Goal: Information Seeking & Learning: Learn about a topic

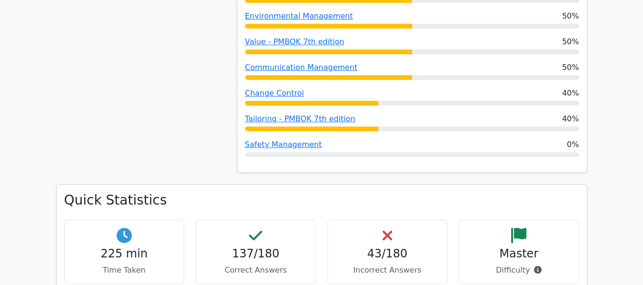
scroll to position [876, 0]
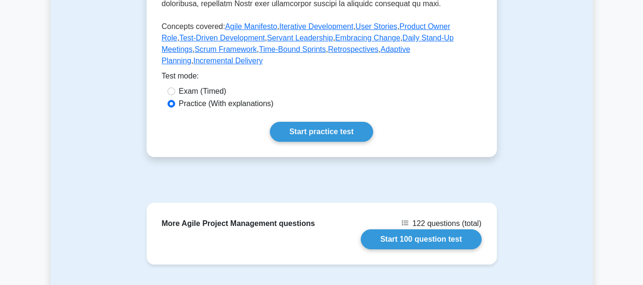
scroll to position [525, 0]
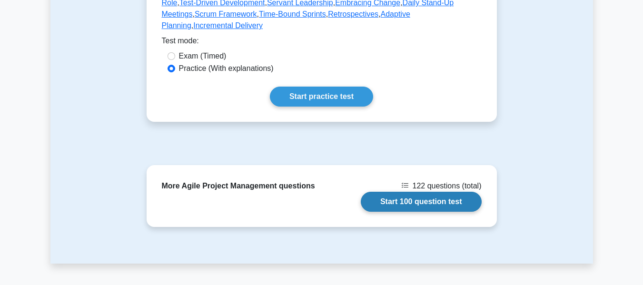
click at [412, 192] on link "Start 100 question test" at bounding box center [421, 202] width 121 height 20
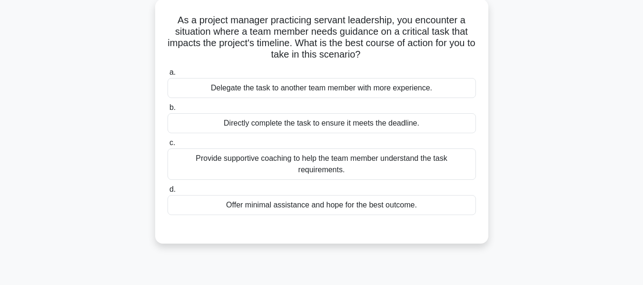
scroll to position [65, 0]
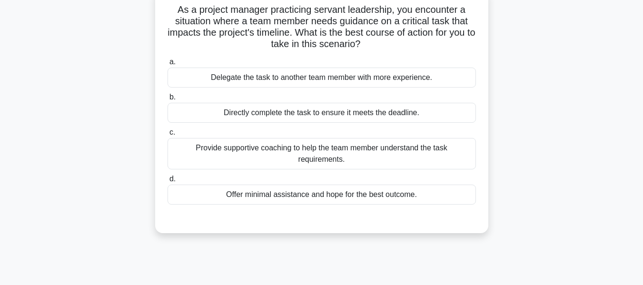
click at [330, 149] on div "Provide supportive coaching to help the team member understand the task require…" at bounding box center [322, 153] width 309 height 31
click at [168, 136] on input "c. Provide supportive coaching to help the team member understand the task requ…" at bounding box center [168, 133] width 0 height 6
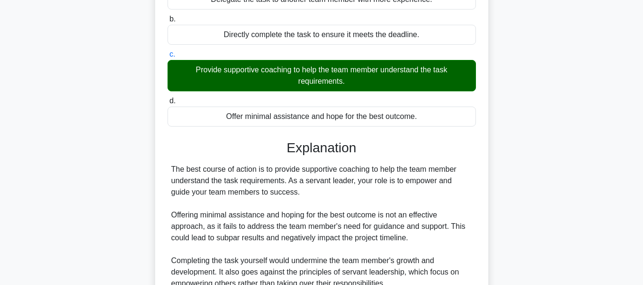
scroll to position [337, 0]
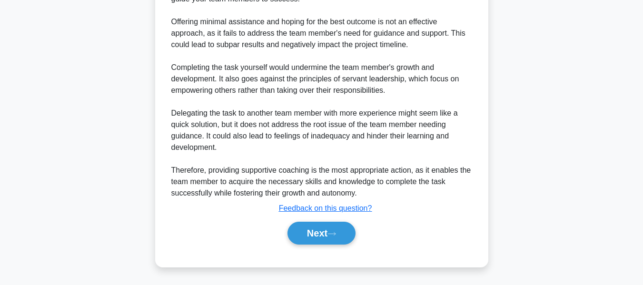
drag, startPoint x: 307, startPoint y: 231, endPoint x: 487, endPoint y: 183, distance: 185.9
click at [308, 231] on button "Next" at bounding box center [322, 233] width 68 height 23
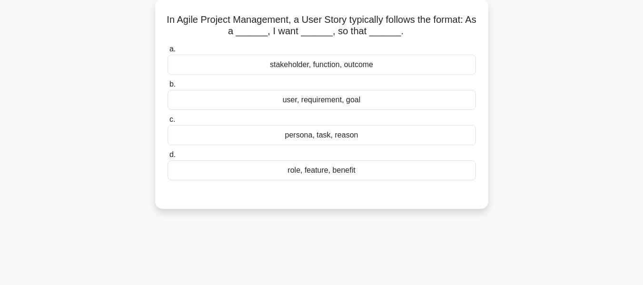
scroll to position [60, 0]
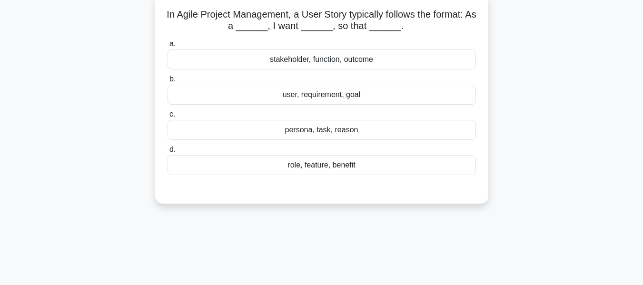
click at [313, 167] on div "role, feature, benefit" at bounding box center [322, 165] width 309 height 20
click at [168, 153] on input "d. role, feature, benefit" at bounding box center [168, 150] width 0 height 6
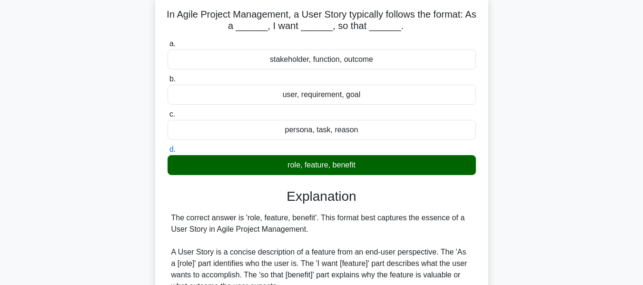
scroll to position [314, 0]
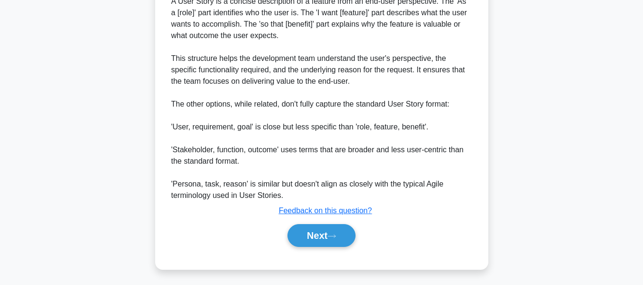
drag, startPoint x: 334, startPoint y: 231, endPoint x: 575, endPoint y: 105, distance: 271.8
click at [334, 231] on button "Next" at bounding box center [322, 235] width 68 height 23
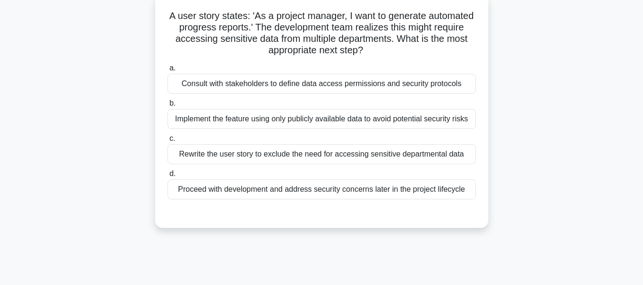
scroll to position [63, 0]
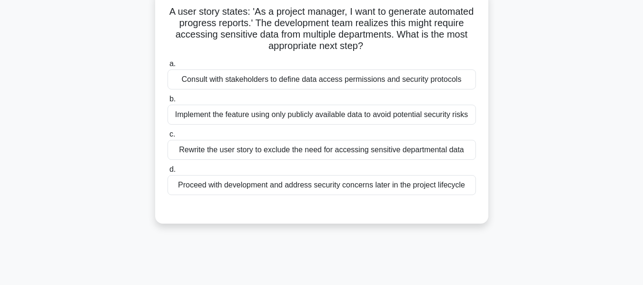
click at [378, 82] on div "Consult with stakeholders to define data access permissions and security protoc…" at bounding box center [322, 80] width 309 height 20
click at [168, 67] on input "a. Consult with stakeholders to define data access permissions and security pro…" at bounding box center [168, 64] width 0 height 6
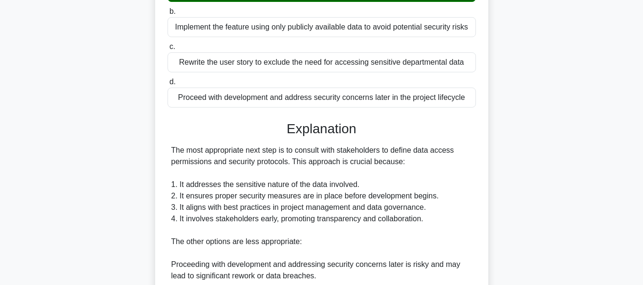
scroll to position [337, 0]
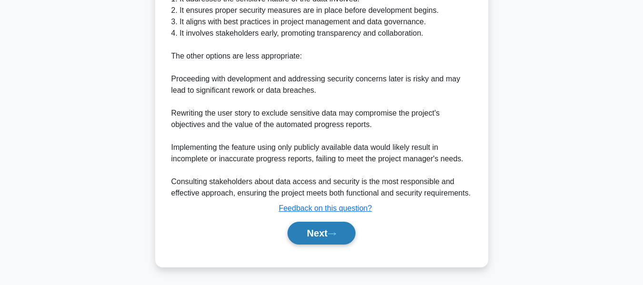
click at [325, 226] on button "Next" at bounding box center [322, 233] width 68 height 23
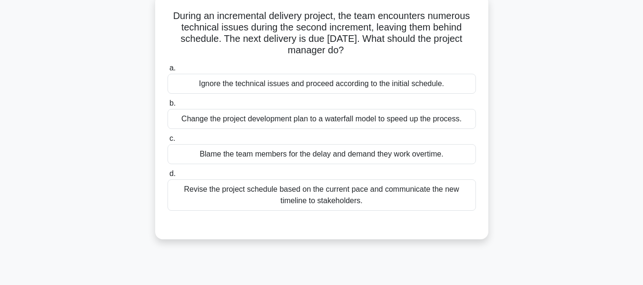
scroll to position [63, 0]
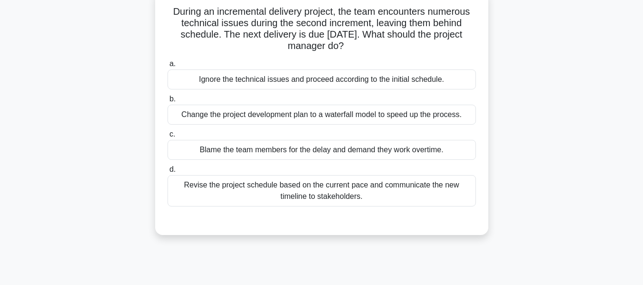
click at [279, 193] on div "Revise the project schedule based on the current pace and communicate the new t…" at bounding box center [322, 190] width 309 height 31
click at [168, 173] on input "d. Revise the project schedule based on the current pace and communicate the ne…" at bounding box center [168, 170] width 0 height 6
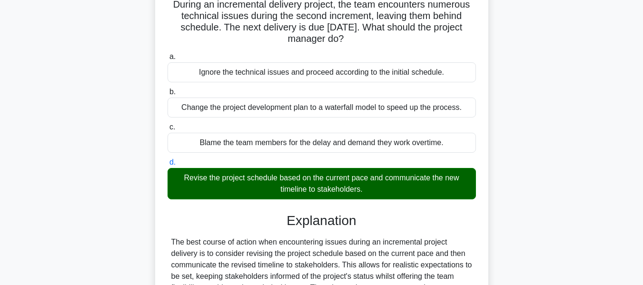
scroll to position [245, 0]
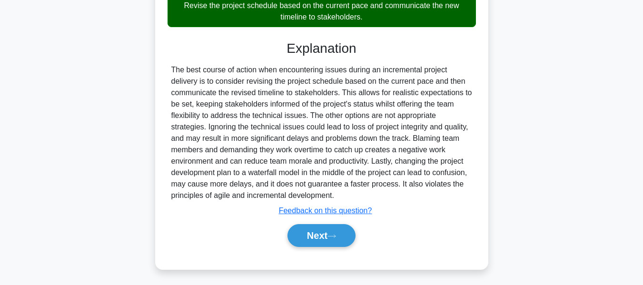
drag, startPoint x: 314, startPoint y: 233, endPoint x: 501, endPoint y: 175, distance: 195.7
click at [314, 233] on button "Next" at bounding box center [322, 235] width 68 height 23
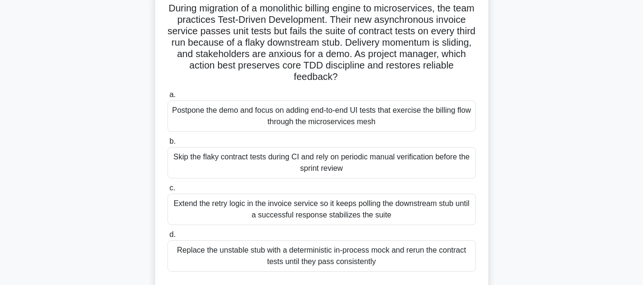
scroll to position [116, 0]
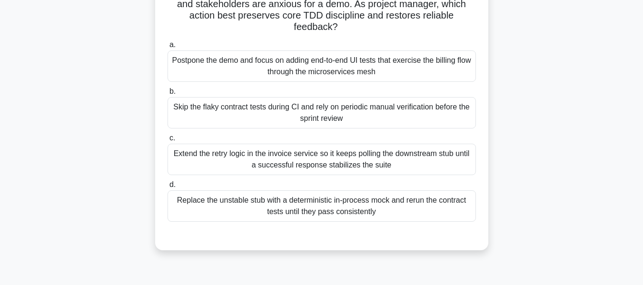
click at [335, 206] on div "Replace the unstable stub with a deterministic in-process mock and rerun the co…" at bounding box center [322, 206] width 309 height 31
click at [168, 188] on input "d. Replace the unstable stub with a deterministic in-process mock and rerun the…" at bounding box center [168, 185] width 0 height 6
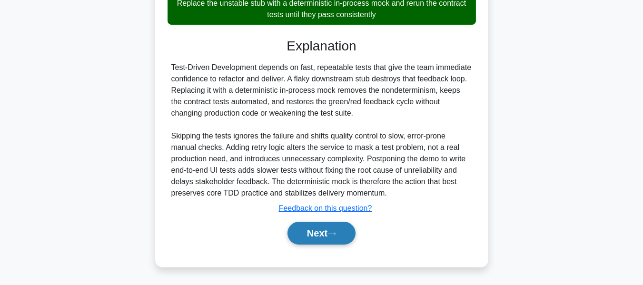
click at [320, 234] on button "Next" at bounding box center [322, 233] width 68 height 23
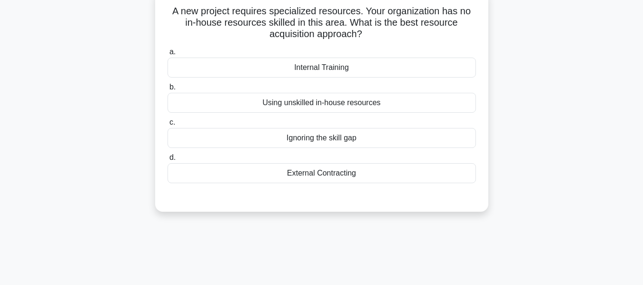
scroll to position [70, 0]
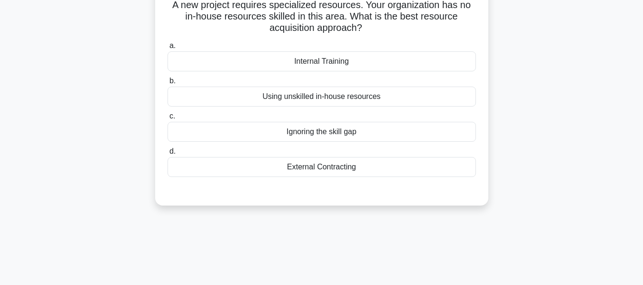
click at [333, 166] on div "External Contracting" at bounding box center [322, 167] width 309 height 20
click at [168, 155] on input "d. External Contracting" at bounding box center [168, 152] width 0 height 6
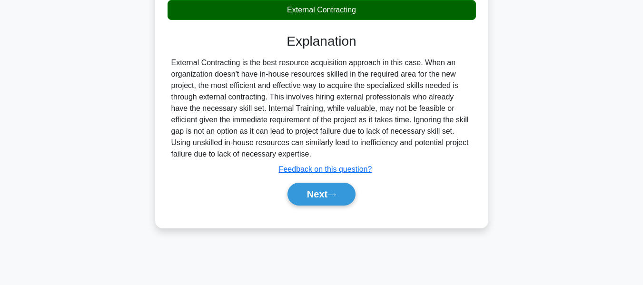
drag, startPoint x: 332, startPoint y: 186, endPoint x: 577, endPoint y: 109, distance: 256.7
click at [332, 186] on button "Next" at bounding box center [322, 194] width 68 height 23
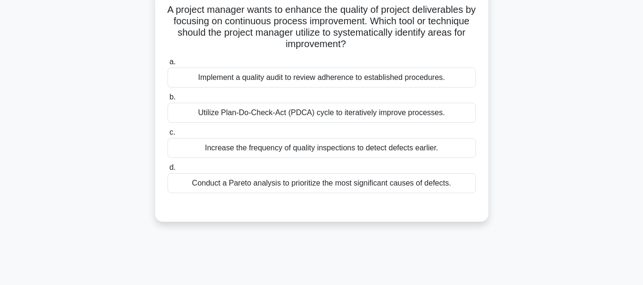
scroll to position [70, 0]
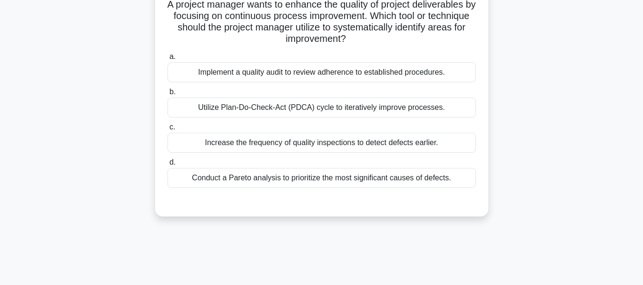
click at [246, 104] on div "Utilize Plan-Do-Check-Act (PDCA) cycle to iteratively improve processes." at bounding box center [322, 108] width 309 height 20
click at [168, 95] on input "b. Utilize Plan-Do-Check-Act (PDCA) cycle to iteratively improve processes." at bounding box center [168, 92] width 0 height 6
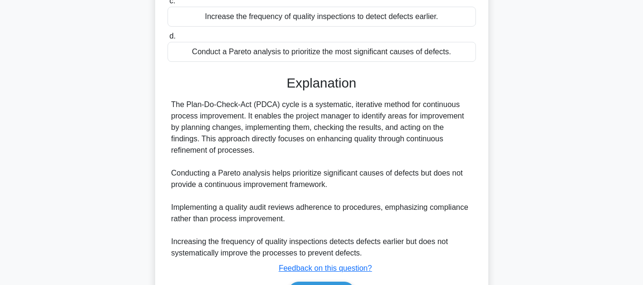
scroll to position [257, 0]
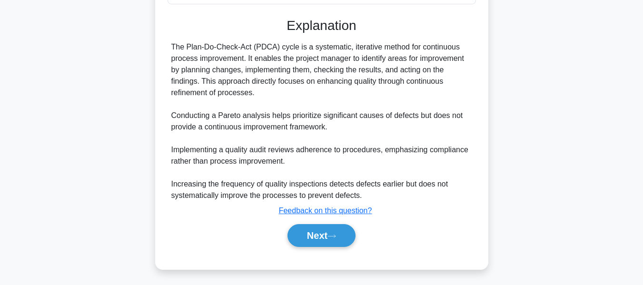
click at [346, 234] on button "Next" at bounding box center [322, 235] width 68 height 23
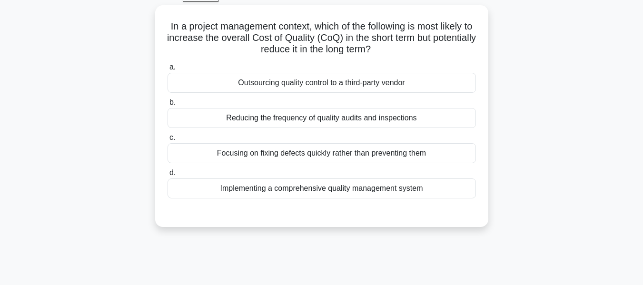
scroll to position [52, 0]
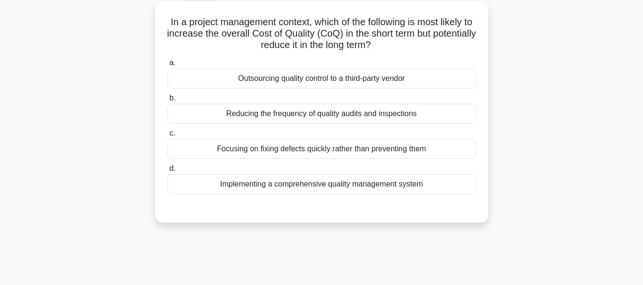
click at [379, 183] on div "Implementing a comprehensive quality management system" at bounding box center [322, 184] width 309 height 20
click at [168, 172] on input "d. Implementing a comprehensive quality management system" at bounding box center [168, 169] width 0 height 6
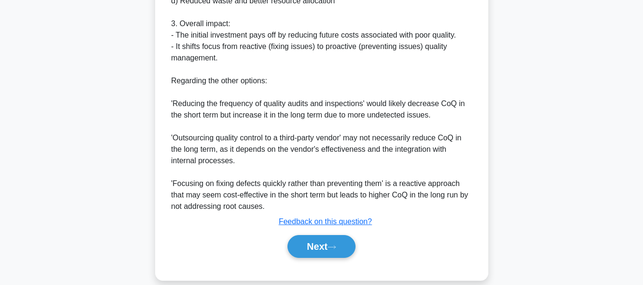
drag, startPoint x: 321, startPoint y: 231, endPoint x: 555, endPoint y: 136, distance: 253.0
click at [321, 235] on button "Next" at bounding box center [322, 246] width 68 height 23
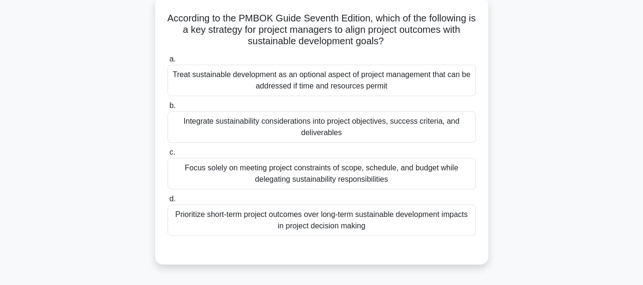
scroll to position [63, 0]
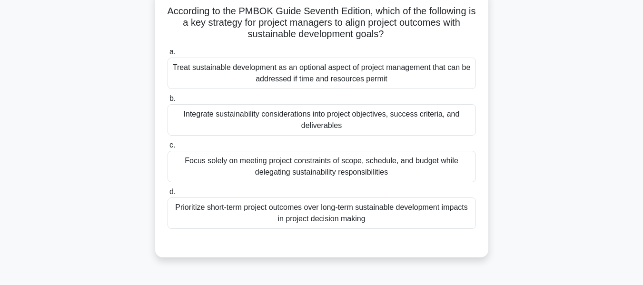
click at [213, 116] on div "Integrate sustainability considerations into project objectives, success criter…" at bounding box center [322, 119] width 309 height 31
click at [168, 102] on input "b. Integrate sustainability considerations into project objectives, success cri…" at bounding box center [168, 99] width 0 height 6
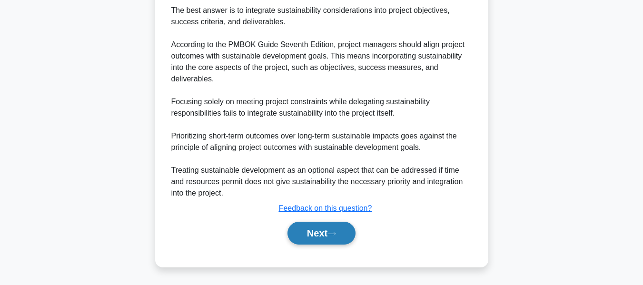
click at [302, 234] on button "Next" at bounding box center [322, 233] width 68 height 23
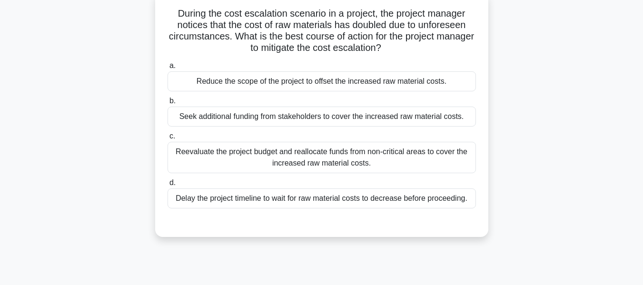
scroll to position [64, 0]
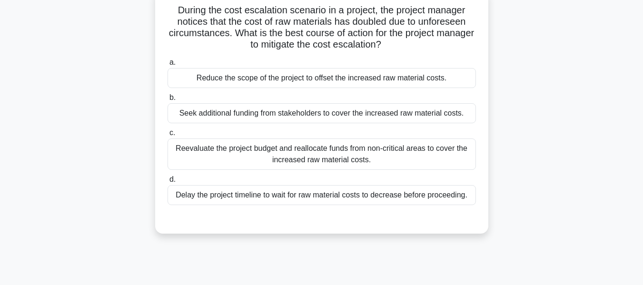
click at [313, 153] on div "Reevaluate the project budget and reallocate funds from non-critical areas to c…" at bounding box center [322, 154] width 309 height 31
click at [168, 136] on input "c. Reevaluate the project budget and reallocate funds from non-critical areas t…" at bounding box center [168, 133] width 0 height 6
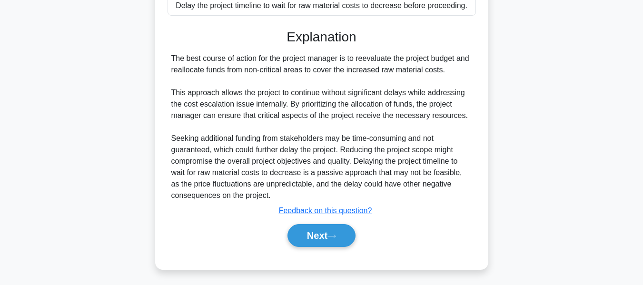
click at [304, 227] on button "Next" at bounding box center [322, 235] width 68 height 23
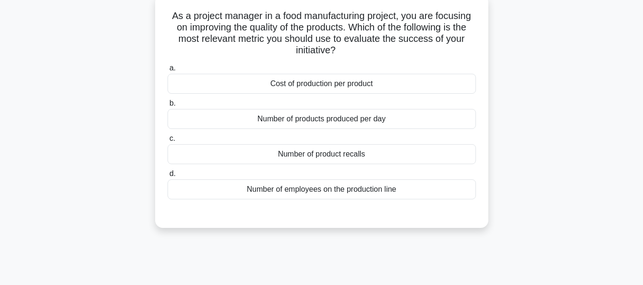
scroll to position [63, 0]
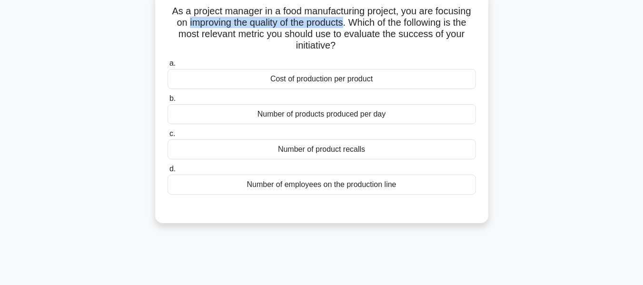
drag, startPoint x: 183, startPoint y: 20, endPoint x: 349, endPoint y: 25, distance: 165.8
click at [348, 23] on h5 "As a project manager in a food manufacturing project, you are focusing on impro…" at bounding box center [322, 28] width 311 height 47
drag, startPoint x: 348, startPoint y: 34, endPoint x: 367, endPoint y: 43, distance: 21.7
click at [367, 43] on h5 "As a project manager in a food manufacturing project, you are focusing on impro…" at bounding box center [322, 28] width 311 height 47
drag, startPoint x: 183, startPoint y: 25, endPoint x: 343, endPoint y: 23, distance: 160.0
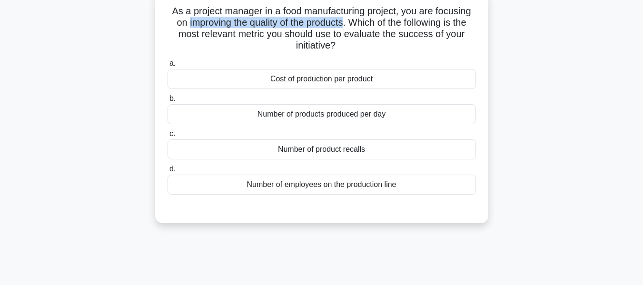
click at [343, 23] on h5 "As a project manager in a food manufacturing project, you are focusing on impro…" at bounding box center [322, 28] width 311 height 47
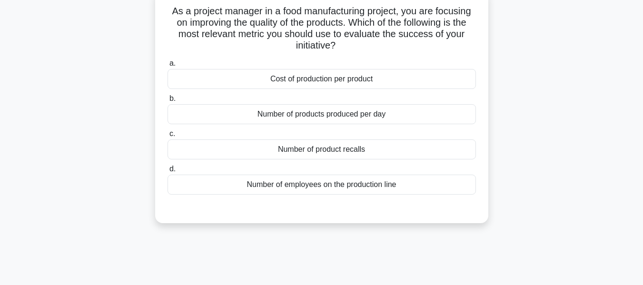
click at [299, 147] on div "Number of product recalls" at bounding box center [322, 150] width 309 height 20
click at [168, 137] on input "c. Number of product recalls" at bounding box center [168, 134] width 0 height 6
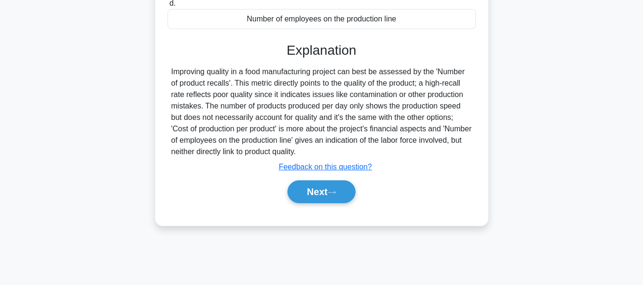
click at [324, 191] on button "Next" at bounding box center [322, 192] width 68 height 23
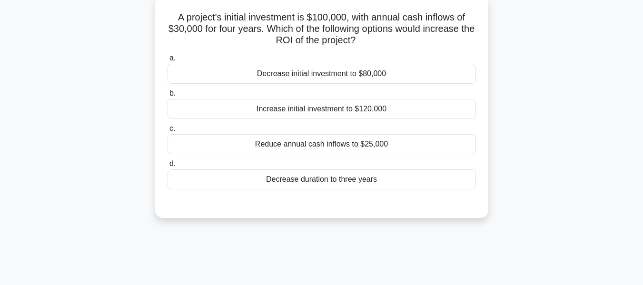
scroll to position [61, 0]
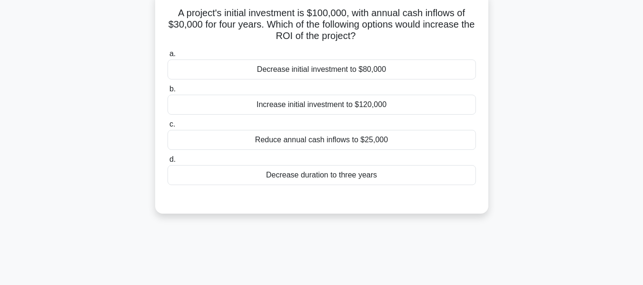
click at [305, 68] on div "Decrease initial investment to $80,000" at bounding box center [322, 70] width 309 height 20
click at [168, 57] on input "a. Decrease initial investment to $80,000" at bounding box center [168, 54] width 0 height 6
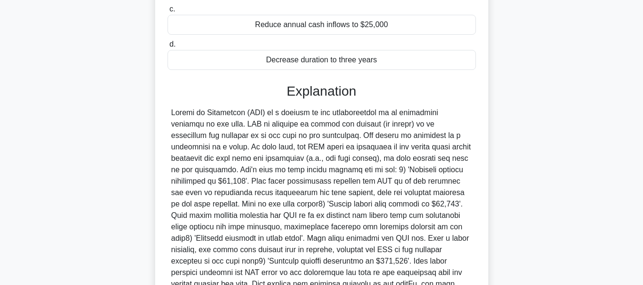
scroll to position [280, 0]
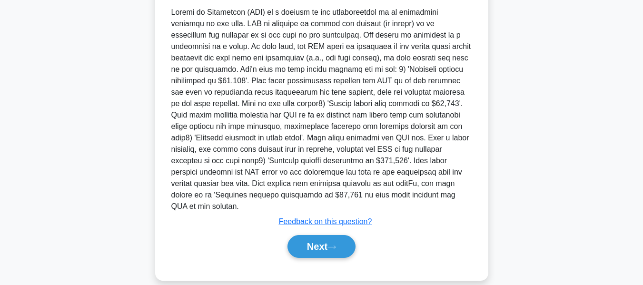
drag, startPoint x: 337, startPoint y: 230, endPoint x: 639, endPoint y: 91, distance: 331.8
click at [337, 235] on button "Next" at bounding box center [322, 246] width 68 height 23
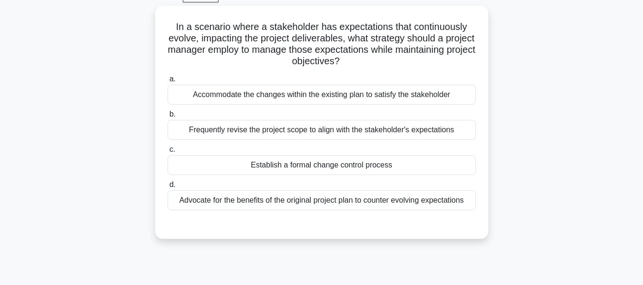
scroll to position [48, 0]
click at [289, 167] on div "Establish a formal change control process" at bounding box center [322, 165] width 309 height 20
click at [168, 152] on input "c. Establish a formal change control process" at bounding box center [168, 149] width 0 height 6
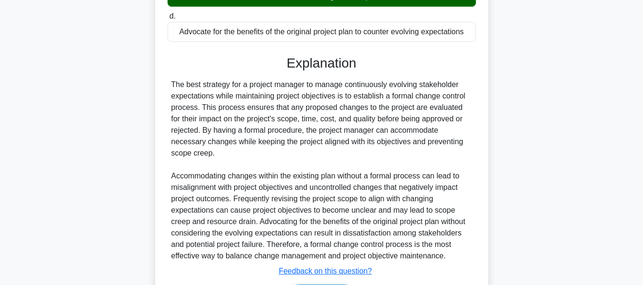
scroll to position [268, 0]
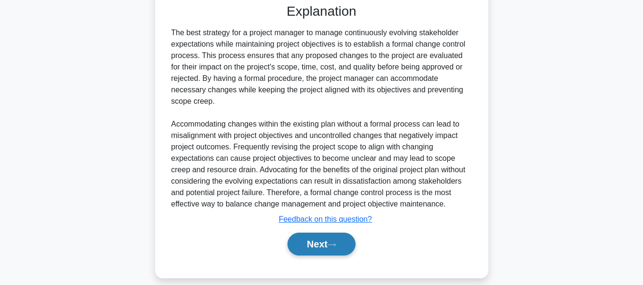
click at [311, 233] on button "Next" at bounding box center [322, 244] width 68 height 23
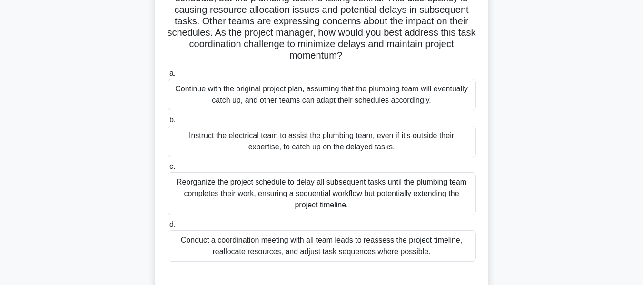
scroll to position [118, 0]
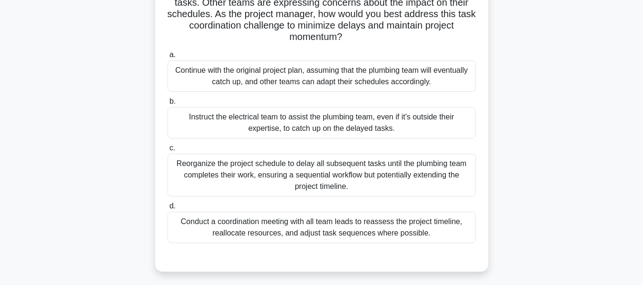
click at [269, 225] on div "Conduct a coordination meeting with all team leads to reassess the project time…" at bounding box center [322, 227] width 309 height 31
click at [168, 210] on input "d. Conduct a coordination meeting with all team leads to reassess the project t…" at bounding box center [168, 206] width 0 height 6
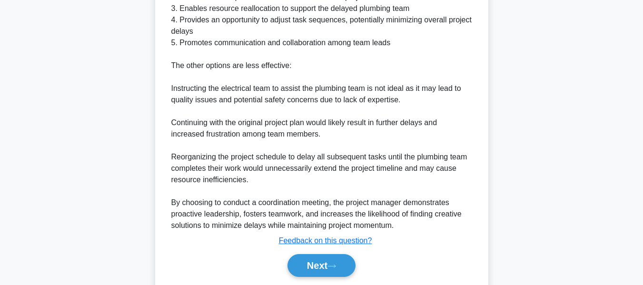
scroll to position [508, 0]
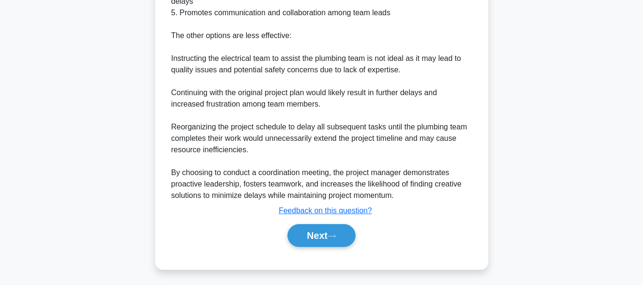
drag, startPoint x: 314, startPoint y: 231, endPoint x: 607, endPoint y: 151, distance: 303.4
click at [314, 231] on button "Next" at bounding box center [322, 235] width 68 height 23
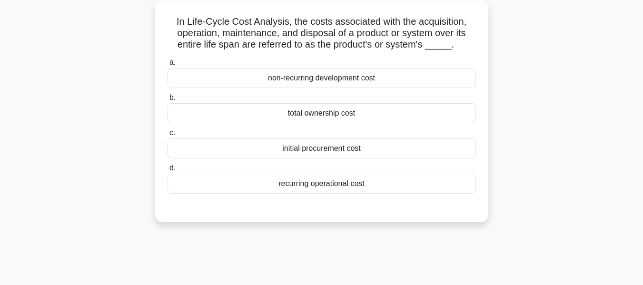
scroll to position [60, 0]
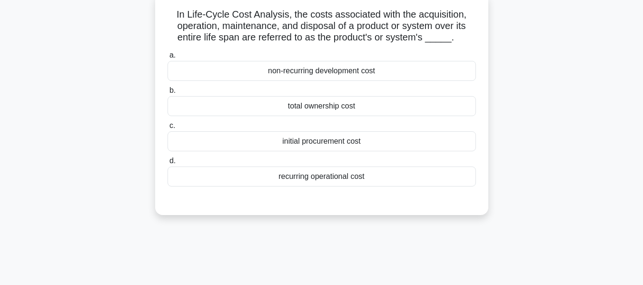
click at [319, 103] on div "total ownership cost" at bounding box center [322, 106] width 309 height 20
click at [168, 94] on input "b. total ownership cost" at bounding box center [168, 91] width 0 height 6
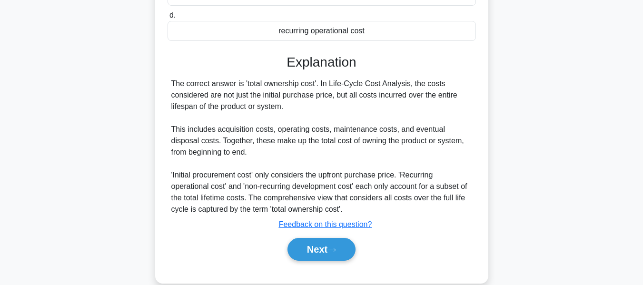
scroll to position [229, 0]
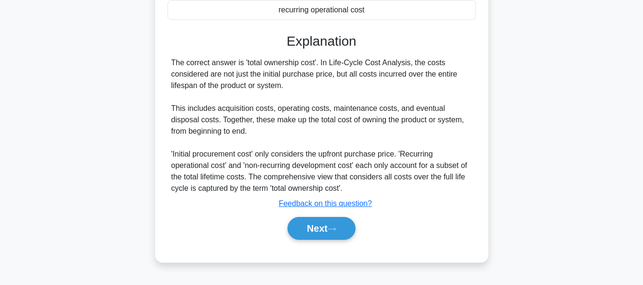
drag, startPoint x: 309, startPoint y: 221, endPoint x: 550, endPoint y: 149, distance: 251.6
click at [309, 221] on button "Next" at bounding box center [322, 228] width 68 height 23
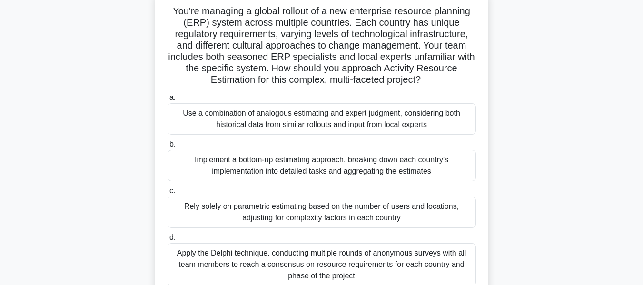
scroll to position [67, 0]
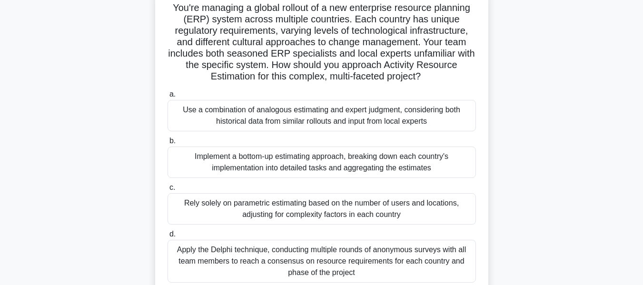
click at [301, 155] on div "Implement a bottom-up estimating approach, breaking down each country's impleme…" at bounding box center [322, 162] width 309 height 31
click at [168, 144] on input "b. Implement a bottom-up estimating approach, breaking down each country's impl…" at bounding box center [168, 141] width 0 height 6
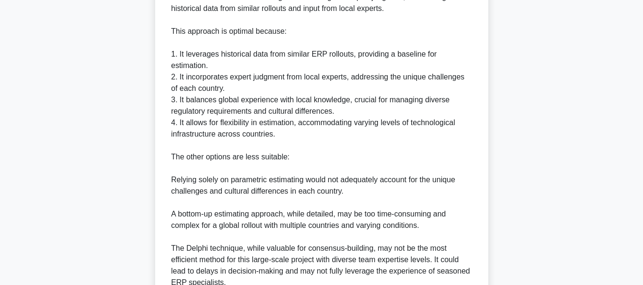
scroll to position [532, 0]
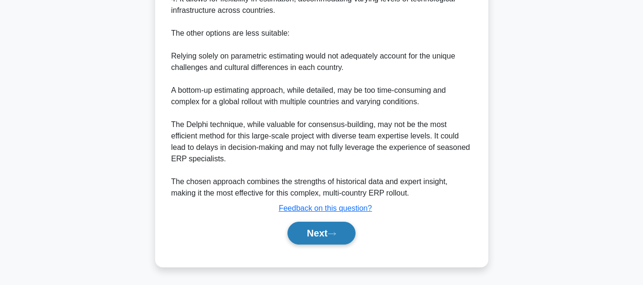
click at [311, 232] on button "Next" at bounding box center [322, 233] width 68 height 23
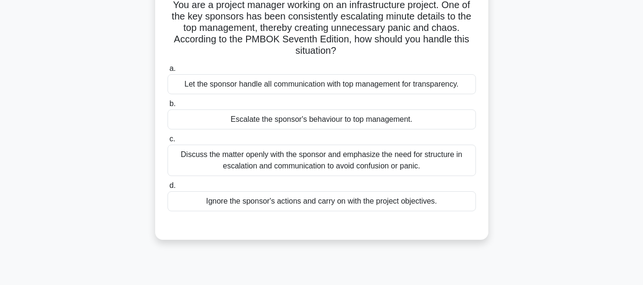
scroll to position [70, 0]
click at [196, 158] on div "Discuss the matter openly with the sponsor and emphasize the need for structure…" at bounding box center [322, 160] width 309 height 31
click at [168, 142] on input "c. Discuss the matter openly with the sponsor and emphasize the need for struct…" at bounding box center [168, 139] width 0 height 6
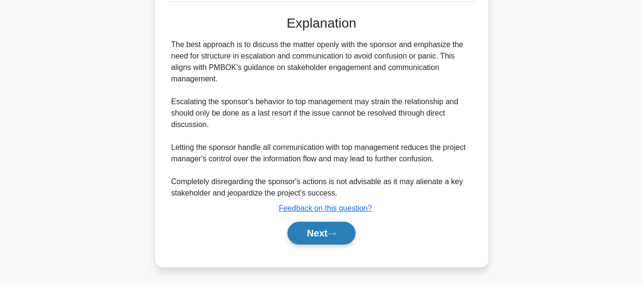
click at [326, 235] on button "Next" at bounding box center [322, 233] width 68 height 23
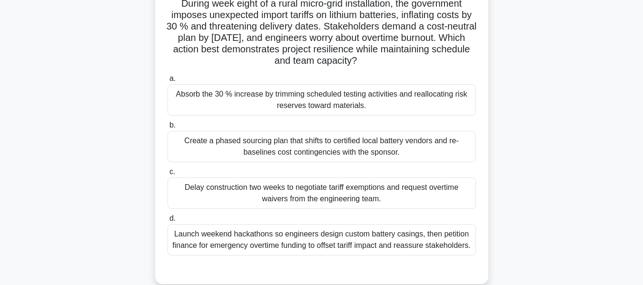
scroll to position [80, 0]
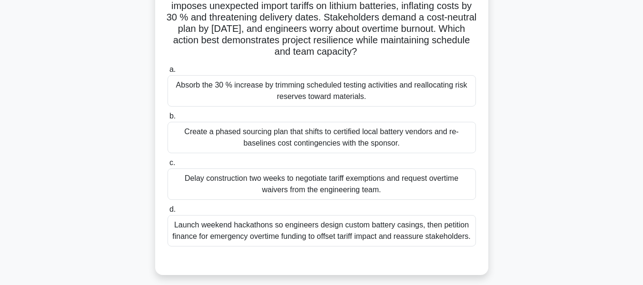
click at [270, 140] on div "Create a phased sourcing plan that shifts to certified local battery vendors an…" at bounding box center [322, 137] width 309 height 31
click at [168, 120] on input "b. Create a phased sourcing plan that shifts to certified local battery vendors…" at bounding box center [168, 116] width 0 height 6
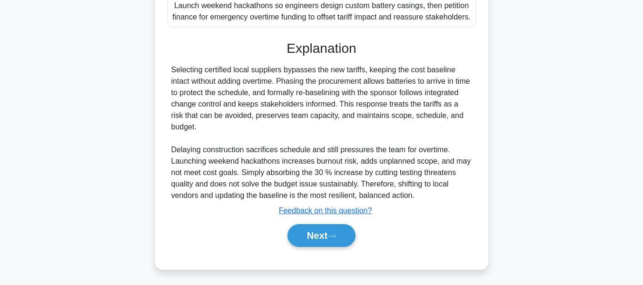
click at [305, 231] on button "Next" at bounding box center [322, 235] width 68 height 23
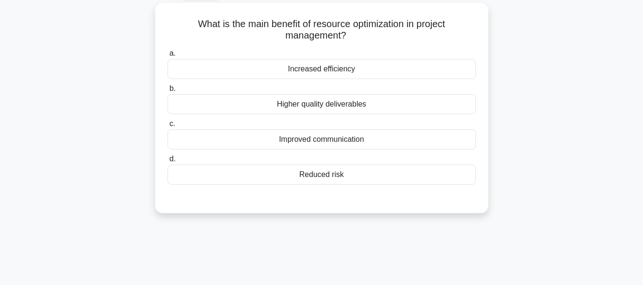
scroll to position [52, 0]
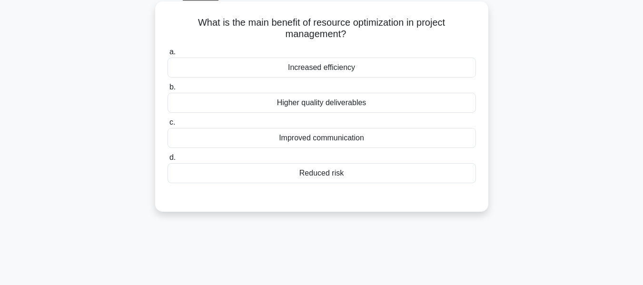
click at [335, 171] on div "Reduced risk" at bounding box center [322, 173] width 309 height 20
click at [168, 161] on input "d. Reduced risk" at bounding box center [168, 158] width 0 height 6
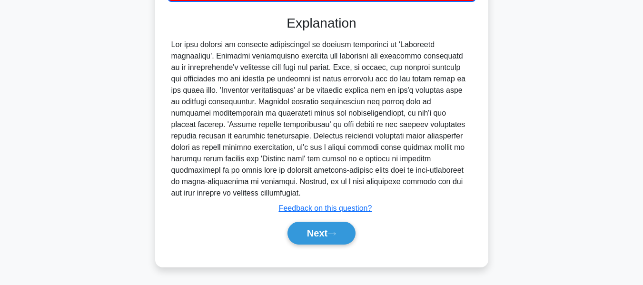
drag, startPoint x: 335, startPoint y: 226, endPoint x: 481, endPoint y: 178, distance: 153.0
click at [335, 226] on button "Next" at bounding box center [322, 233] width 68 height 23
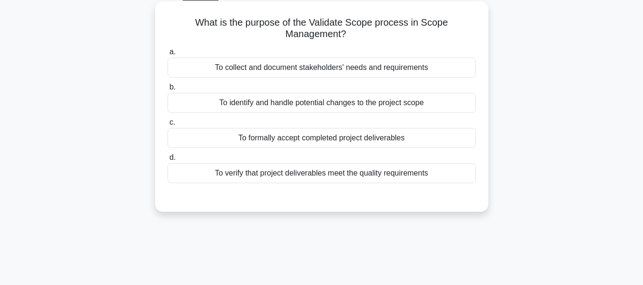
click at [331, 138] on div "To formally accept completed project deliverables" at bounding box center [322, 138] width 309 height 20
click at [168, 126] on input "c. To formally accept completed project deliverables" at bounding box center [168, 123] width 0 height 6
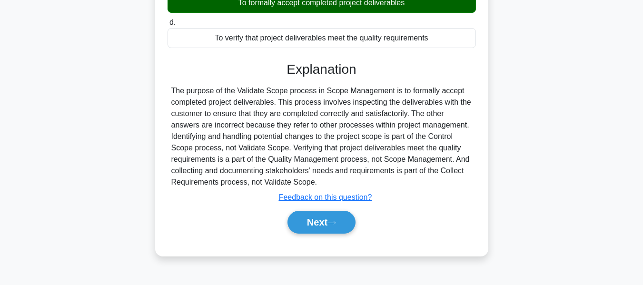
scroll to position [229, 0]
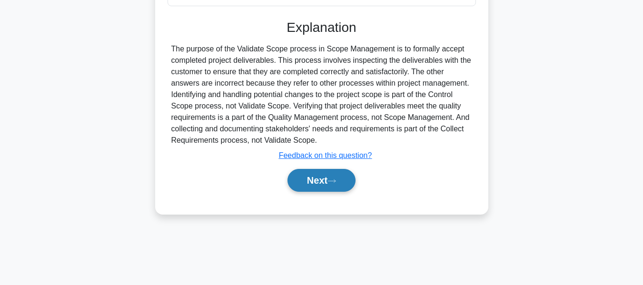
click at [315, 179] on button "Next" at bounding box center [322, 180] width 68 height 23
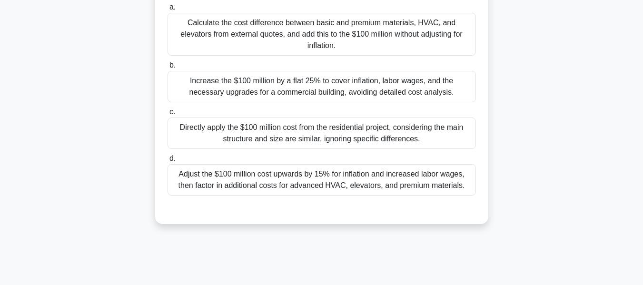
scroll to position [211, 0]
click at [386, 179] on div "Adjust the $100 million cost upwards by 15% for inflation and increased labor w…" at bounding box center [322, 179] width 309 height 31
click at [168, 161] on input "d. Adjust the $100 million cost upwards by 15% for inflation and increased labo…" at bounding box center [168, 158] width 0 height 6
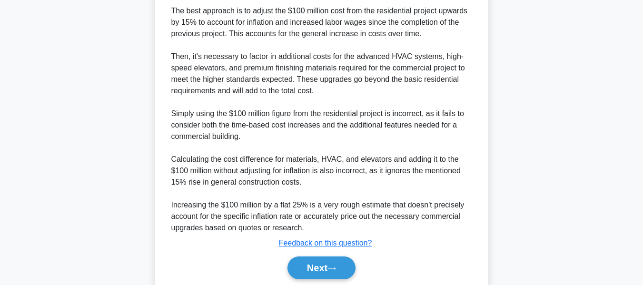
scroll to position [474, 0]
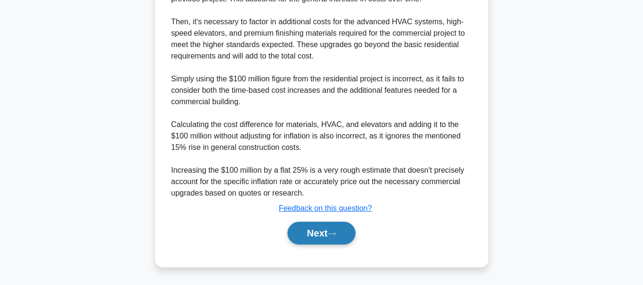
click at [320, 232] on button "Next" at bounding box center [322, 233] width 68 height 23
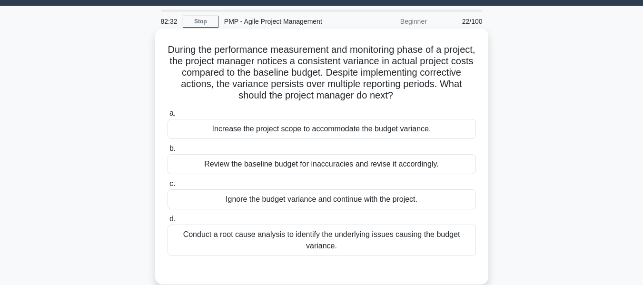
scroll to position [8, 0]
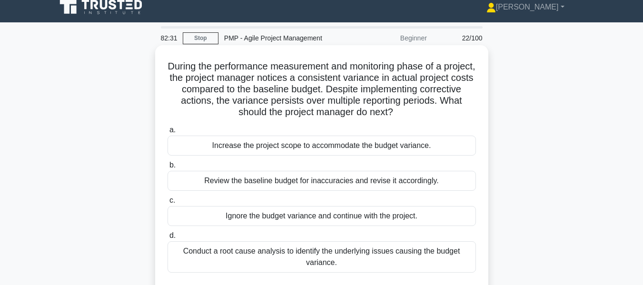
drag, startPoint x: 198, startPoint y: 38, endPoint x: 220, endPoint y: 50, distance: 25.2
click at [198, 38] on link "Stop" at bounding box center [201, 38] width 36 height 12
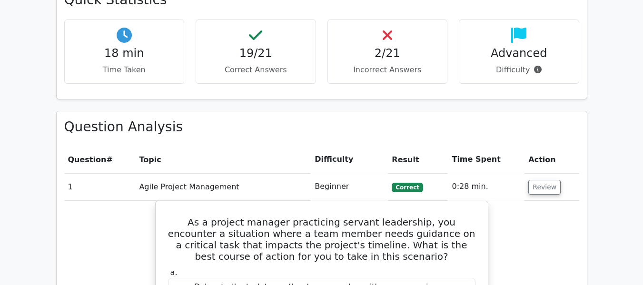
scroll to position [572, 0]
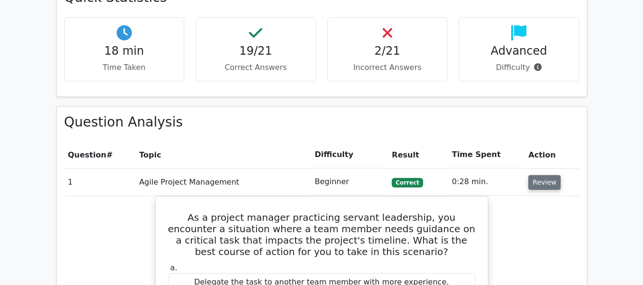
click at [543, 183] on button "Review" at bounding box center [545, 182] width 32 height 15
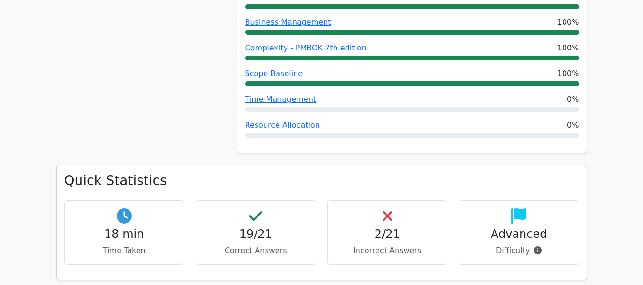
scroll to position [0, 0]
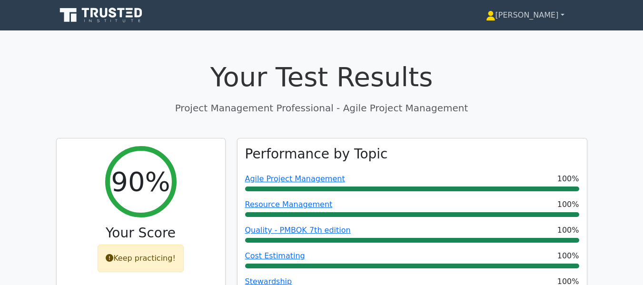
click at [544, 18] on link "[PERSON_NAME]" at bounding box center [525, 15] width 124 height 19
click at [114, 14] on icon at bounding box center [113, 13] width 8 height 10
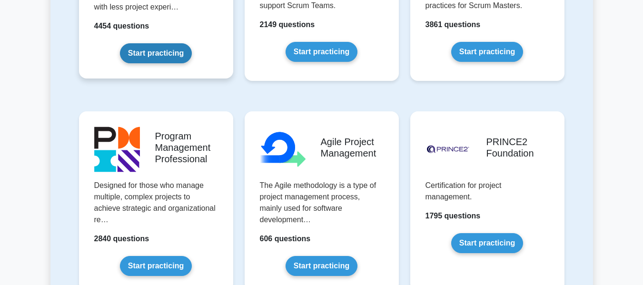
scroll to position [610, 0]
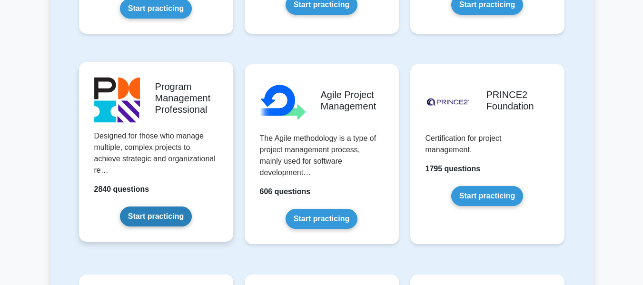
click at [167, 214] on link "Start practicing" at bounding box center [156, 217] width 72 height 20
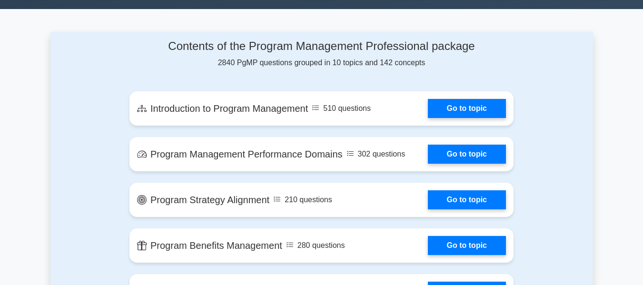
scroll to position [238, 0]
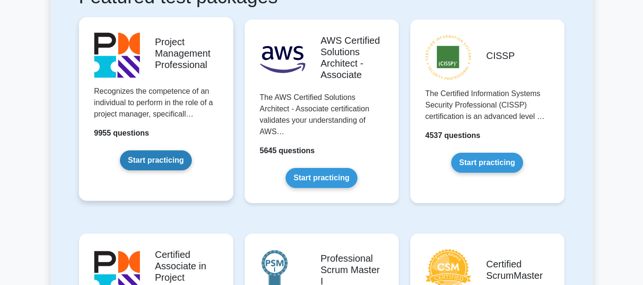
scroll to position [188, 0]
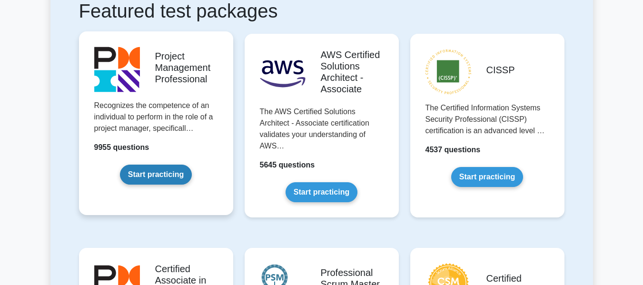
click at [164, 165] on link "Start practicing" at bounding box center [156, 175] width 72 height 20
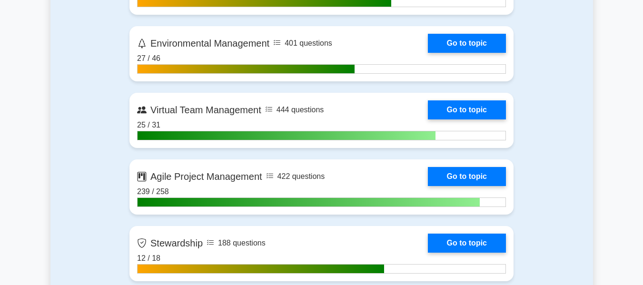
scroll to position [2334, 0]
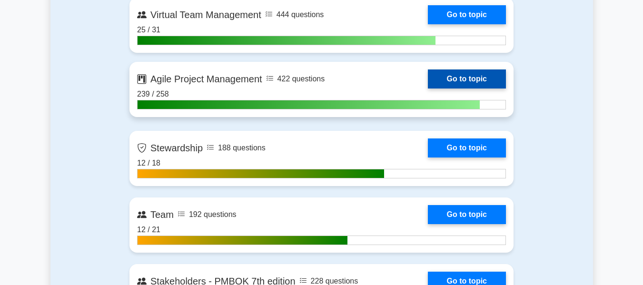
click at [428, 76] on link "Go to topic" at bounding box center [467, 79] width 78 height 19
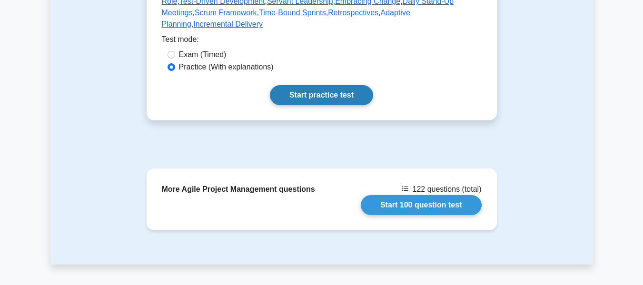
click at [311, 85] on link "Start practice test" at bounding box center [321, 95] width 103 height 20
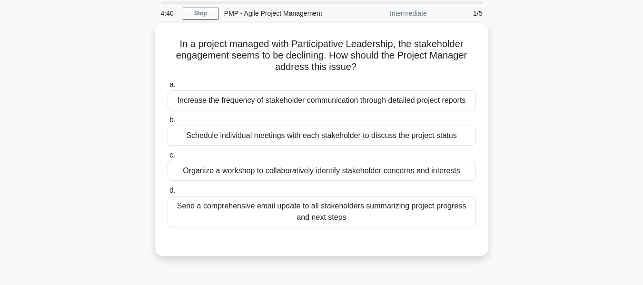
scroll to position [34, 0]
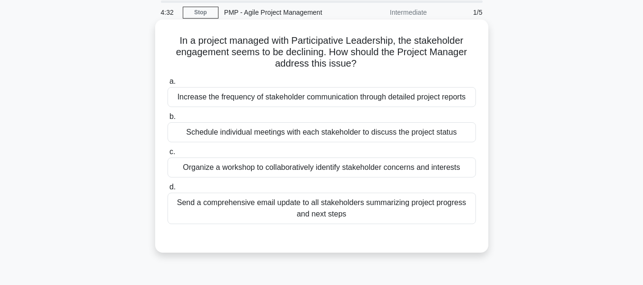
click at [217, 168] on div "Organize a workshop to collaboratively identify stakeholder concerns and intere…" at bounding box center [322, 168] width 309 height 20
click at [168, 155] on input "c. Organize a workshop to collaboratively identify stakeholder concerns and int…" at bounding box center [168, 152] width 0 height 6
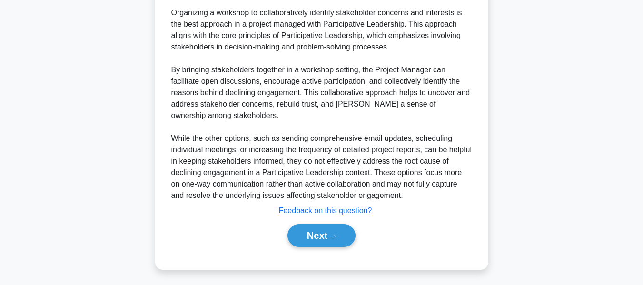
drag, startPoint x: 321, startPoint y: 229, endPoint x: 529, endPoint y: 152, distance: 220.9
click at [321, 229] on button "Next" at bounding box center [322, 235] width 68 height 23
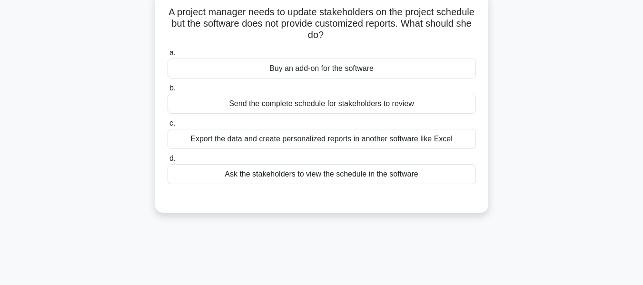
scroll to position [66, 0]
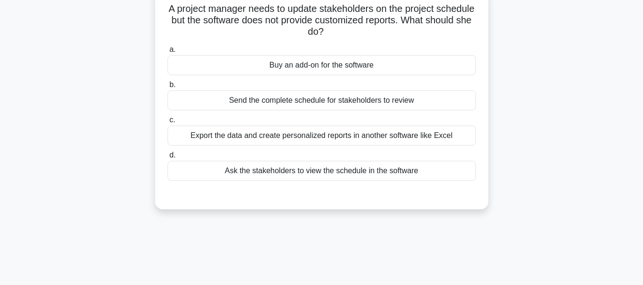
click at [336, 136] on div "Export the data and create personalized reports in another software like Excel" at bounding box center [322, 136] width 309 height 20
click at [168, 123] on input "c. Export the data and create personalized reports in another software like Exc…" at bounding box center [168, 120] width 0 height 6
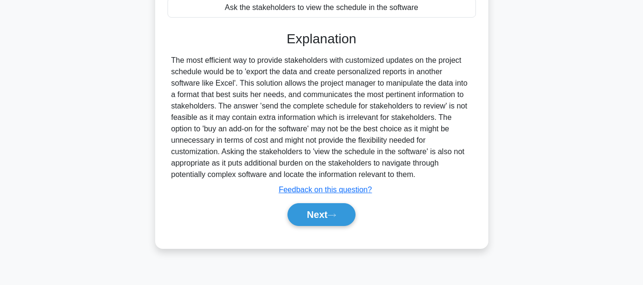
drag, startPoint x: 318, startPoint y: 212, endPoint x: 420, endPoint y: 195, distance: 103.8
click at [318, 212] on button "Next" at bounding box center [322, 214] width 68 height 23
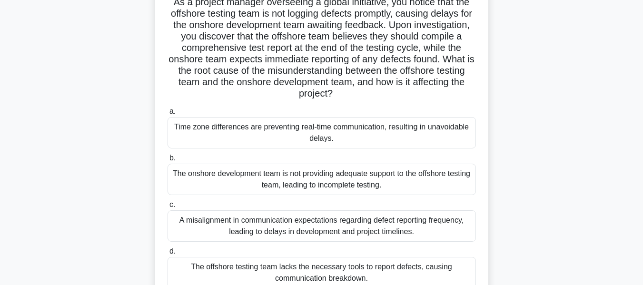
scroll to position [74, 0]
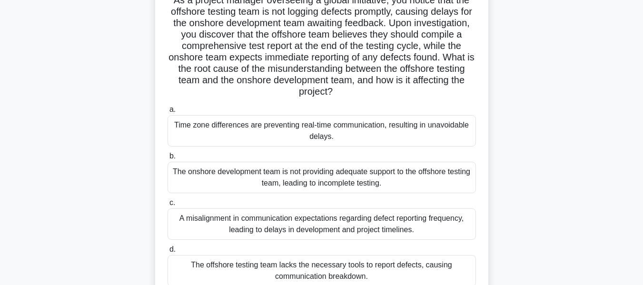
click at [362, 226] on div "A misalignment in communication expectations regarding defect reporting frequen…" at bounding box center [322, 224] width 309 height 31
click at [168, 206] on input "c. A misalignment in communication expectations regarding defect reporting freq…" at bounding box center [168, 203] width 0 height 6
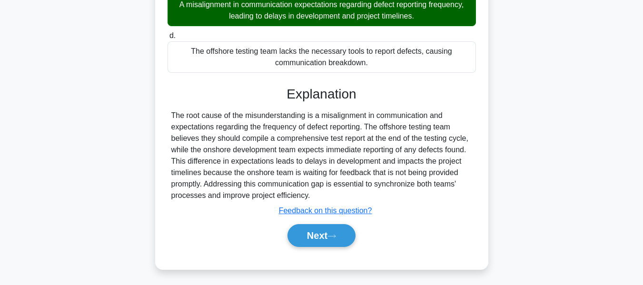
click at [320, 228] on button "Next" at bounding box center [322, 235] width 68 height 23
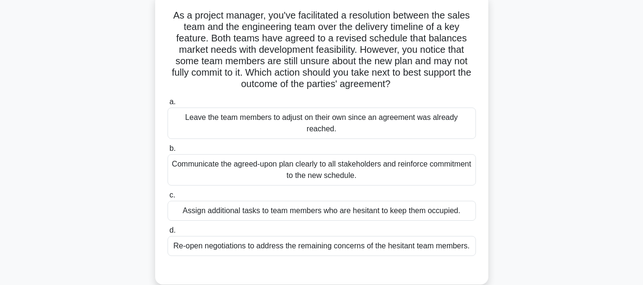
scroll to position [64, 0]
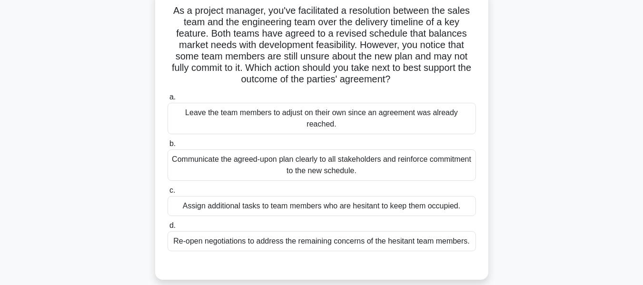
click at [281, 161] on div "Communicate the agreed-upon plan clearly to all stakeholders and reinforce comm…" at bounding box center [322, 165] width 309 height 31
click at [168, 147] on input "b. Communicate the agreed-upon plan clearly to all stakeholders and reinforce c…" at bounding box center [168, 144] width 0 height 6
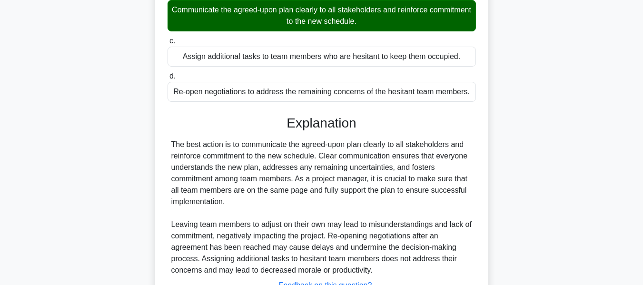
scroll to position [254, 0]
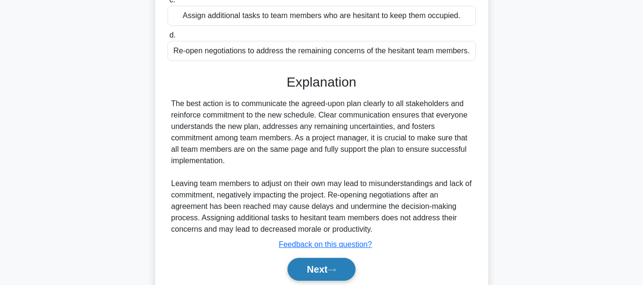
click at [307, 271] on button "Next" at bounding box center [322, 269] width 68 height 23
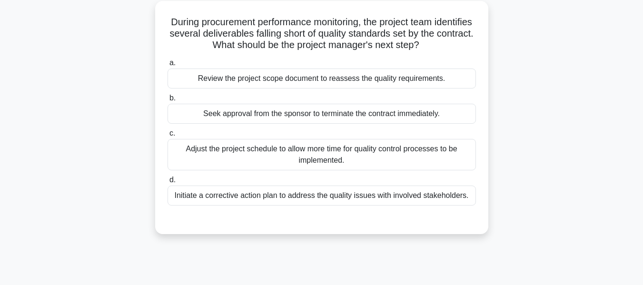
scroll to position [56, 0]
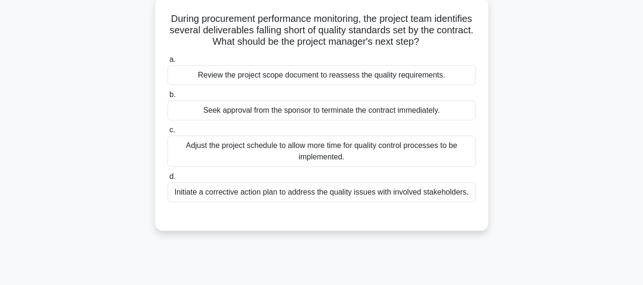
click at [279, 74] on div "Review the project scope document to reassess the quality requirements." at bounding box center [322, 75] width 309 height 20
click at [168, 63] on input "a. Review the project scope document to reassess the quality requirements." at bounding box center [168, 60] width 0 height 6
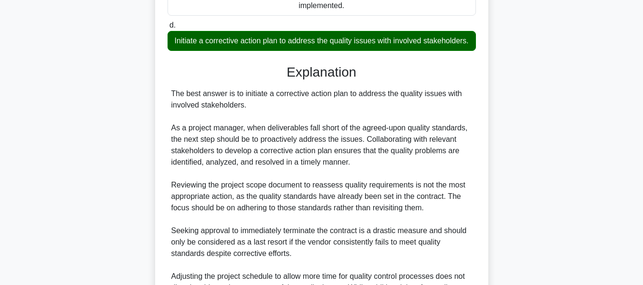
scroll to position [333, 0]
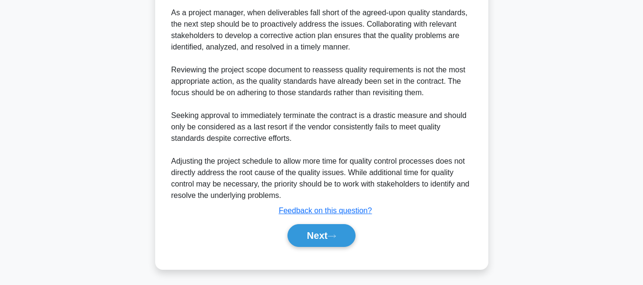
drag, startPoint x: 322, startPoint y: 233, endPoint x: 582, endPoint y: 178, distance: 266.4
click at [322, 233] on button "Next" at bounding box center [322, 235] width 68 height 23
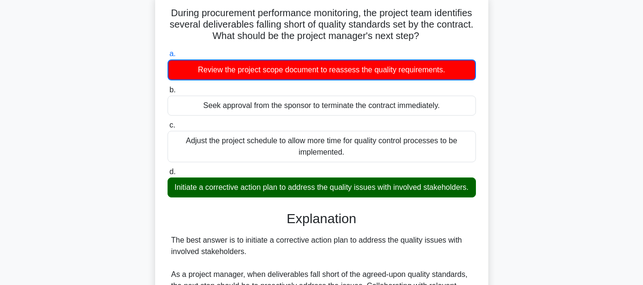
scroll to position [48, 0]
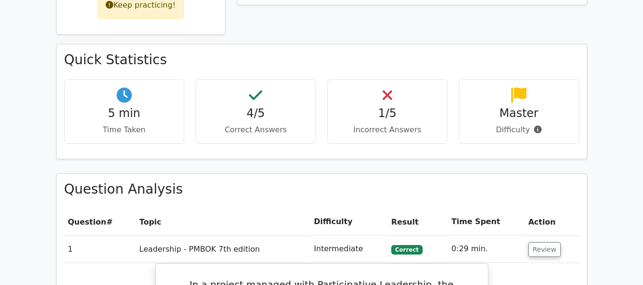
scroll to position [333, 0]
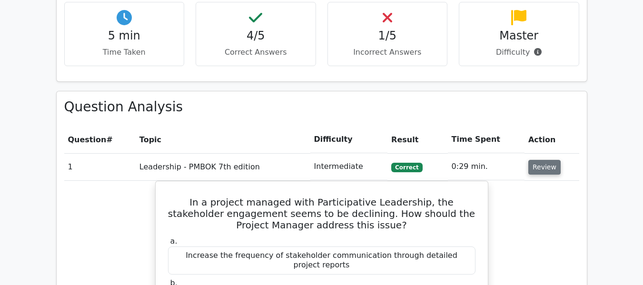
click at [538, 165] on button "Review" at bounding box center [545, 167] width 32 height 15
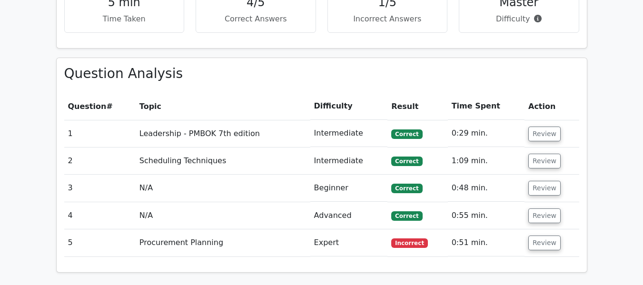
scroll to position [429, 0]
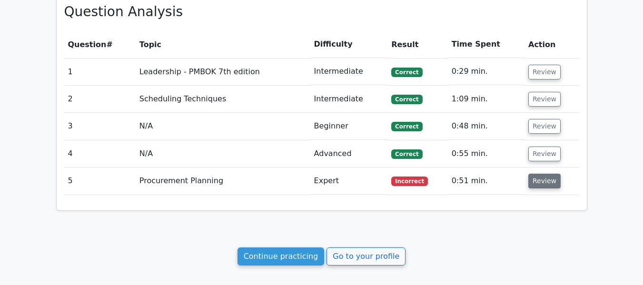
click at [541, 184] on button "Review" at bounding box center [545, 181] width 32 height 15
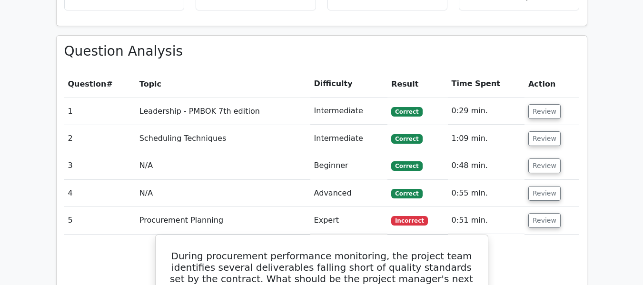
scroll to position [381, 0]
